Goal: Information Seeking & Learning: Learn about a topic

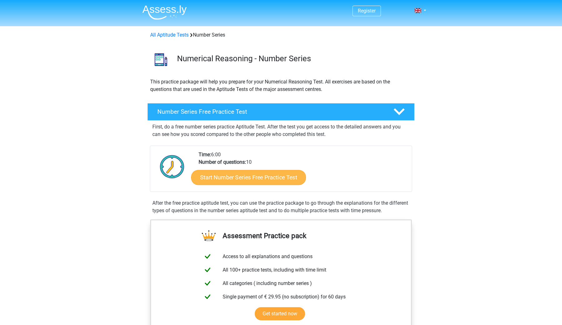
click at [272, 174] on link "Start Number Series Free Practice Test" at bounding box center [248, 177] width 115 height 15
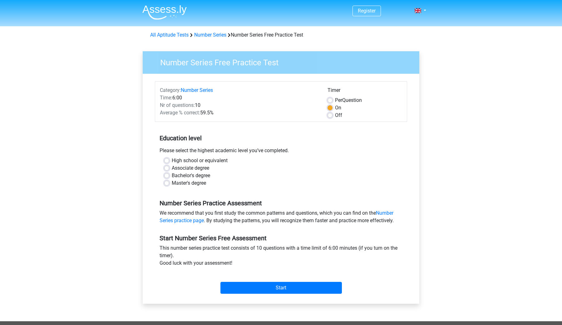
click at [172, 184] on label "Master's degree" at bounding box center [189, 182] width 34 height 7
click at [168, 184] on input "Master's degree" at bounding box center [166, 182] width 5 height 6
radio input "true"
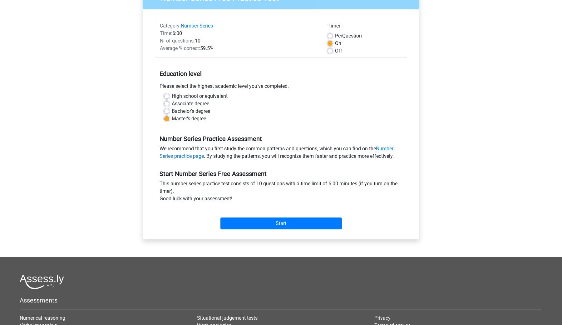
scroll to position [87, 0]
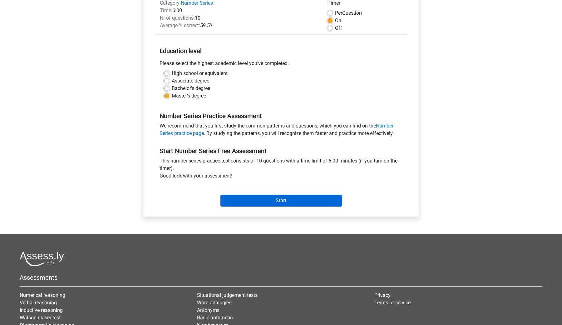
click at [285, 202] on input "Start" at bounding box center [282, 201] width 122 height 12
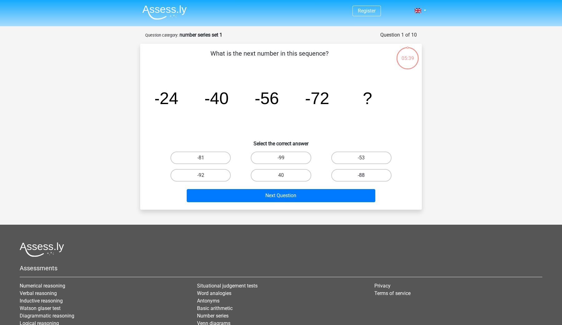
click at [368, 176] on label "-88" at bounding box center [362, 175] width 60 height 12
click at [366, 176] on input "-88" at bounding box center [364, 177] width 4 height 4
radio input "true"
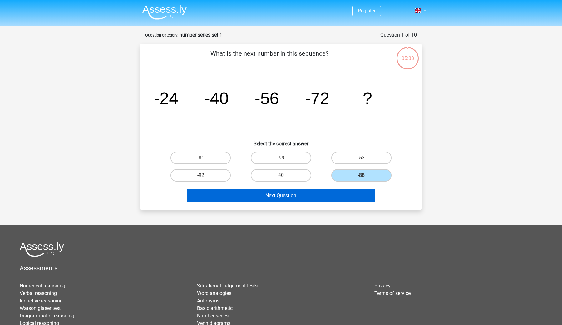
click at [296, 195] on button "Next Question" at bounding box center [281, 195] width 189 height 13
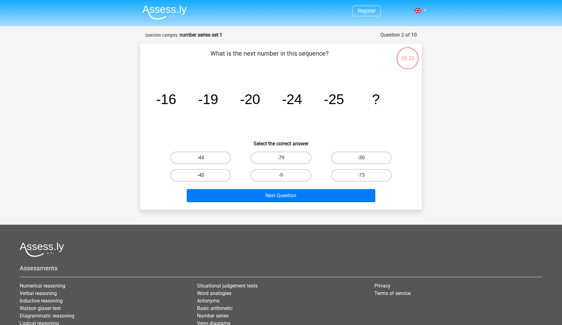
click at [346, 161] on label "-30" at bounding box center [362, 158] width 60 height 12
click at [362, 161] on input "-30" at bounding box center [364, 160] width 4 height 4
radio input "true"
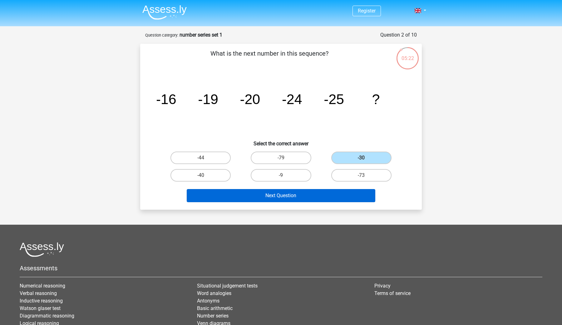
click at [283, 199] on button "Next Question" at bounding box center [281, 195] width 189 height 13
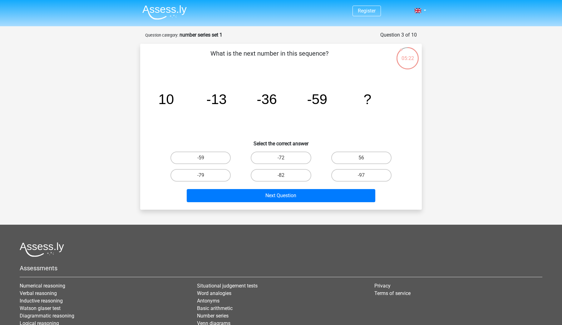
scroll to position [31, 0]
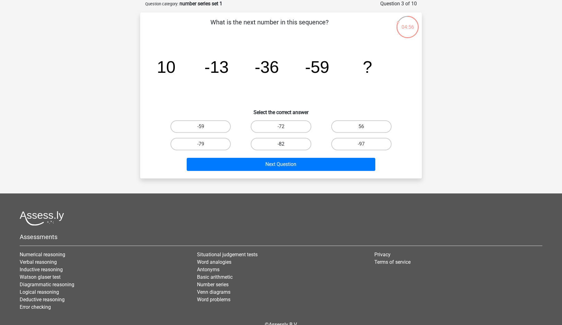
click at [274, 142] on label "-82" at bounding box center [281, 144] width 60 height 12
click at [281, 144] on input "-82" at bounding box center [283, 146] width 4 height 4
radio input "true"
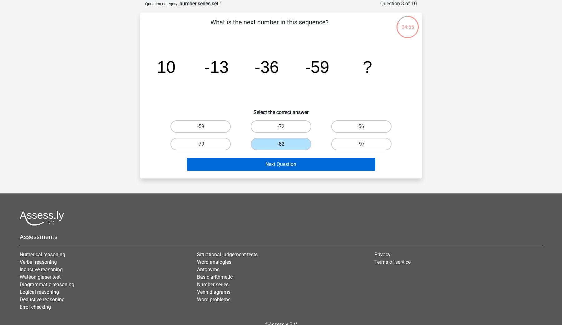
click at [274, 160] on button "Next Question" at bounding box center [281, 164] width 189 height 13
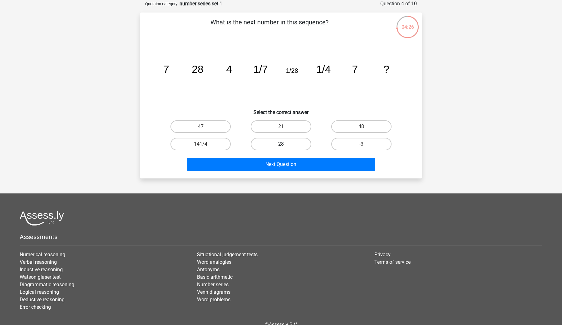
click at [279, 143] on label "28" at bounding box center [281, 144] width 60 height 12
click at [281, 144] on input "28" at bounding box center [283, 146] width 4 height 4
radio input "true"
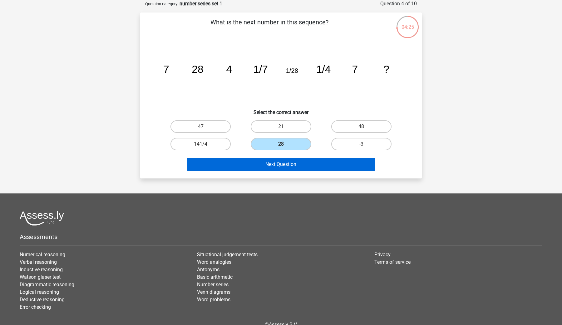
click at [270, 167] on button "Next Question" at bounding box center [281, 164] width 189 height 13
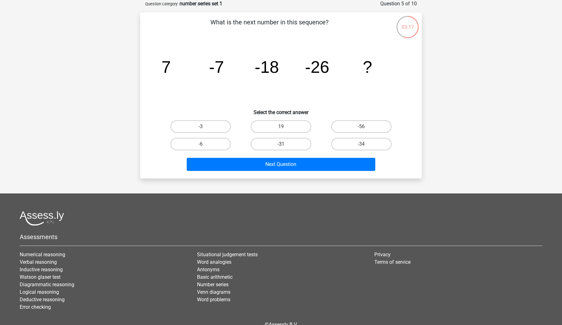
click at [267, 146] on label "-31" at bounding box center [281, 144] width 60 height 12
click at [281, 146] on input "-31" at bounding box center [283, 146] width 4 height 4
radio input "true"
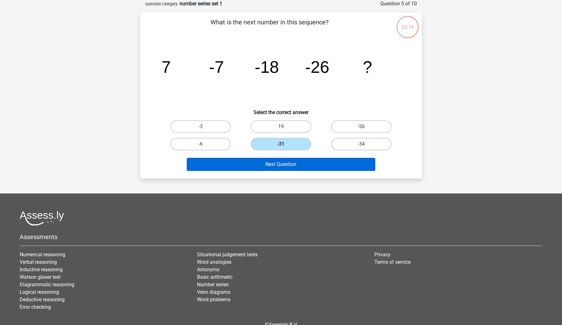
click at [267, 162] on button "Next Question" at bounding box center [281, 164] width 189 height 13
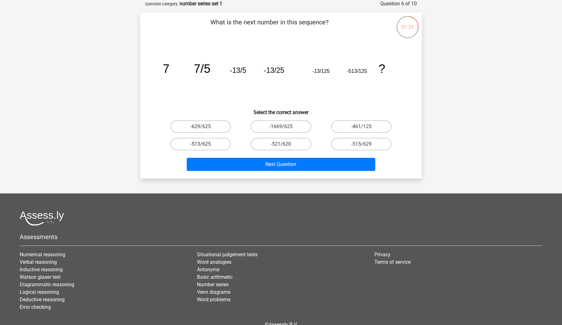
click at [218, 146] on label "-513/625" at bounding box center [201, 144] width 60 height 12
click at [205, 146] on input "-513/625" at bounding box center [203, 146] width 4 height 4
radio input "true"
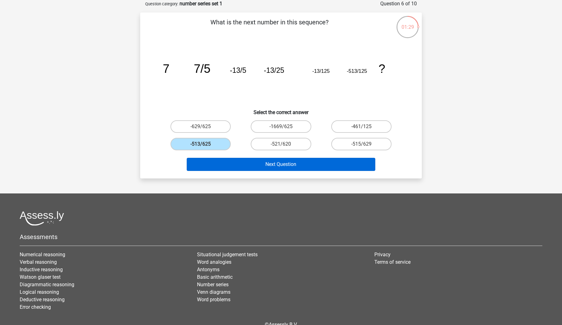
click at [243, 167] on button "Next Question" at bounding box center [281, 164] width 189 height 13
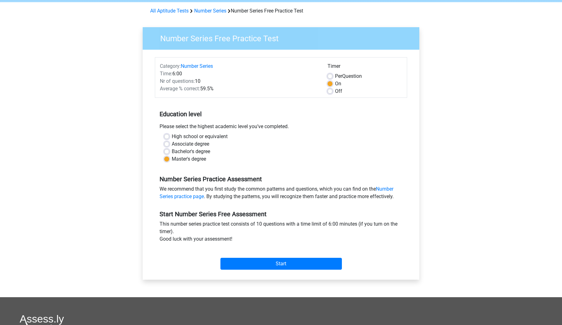
scroll to position [24, 0]
